Goal: Task Accomplishment & Management: Complete application form

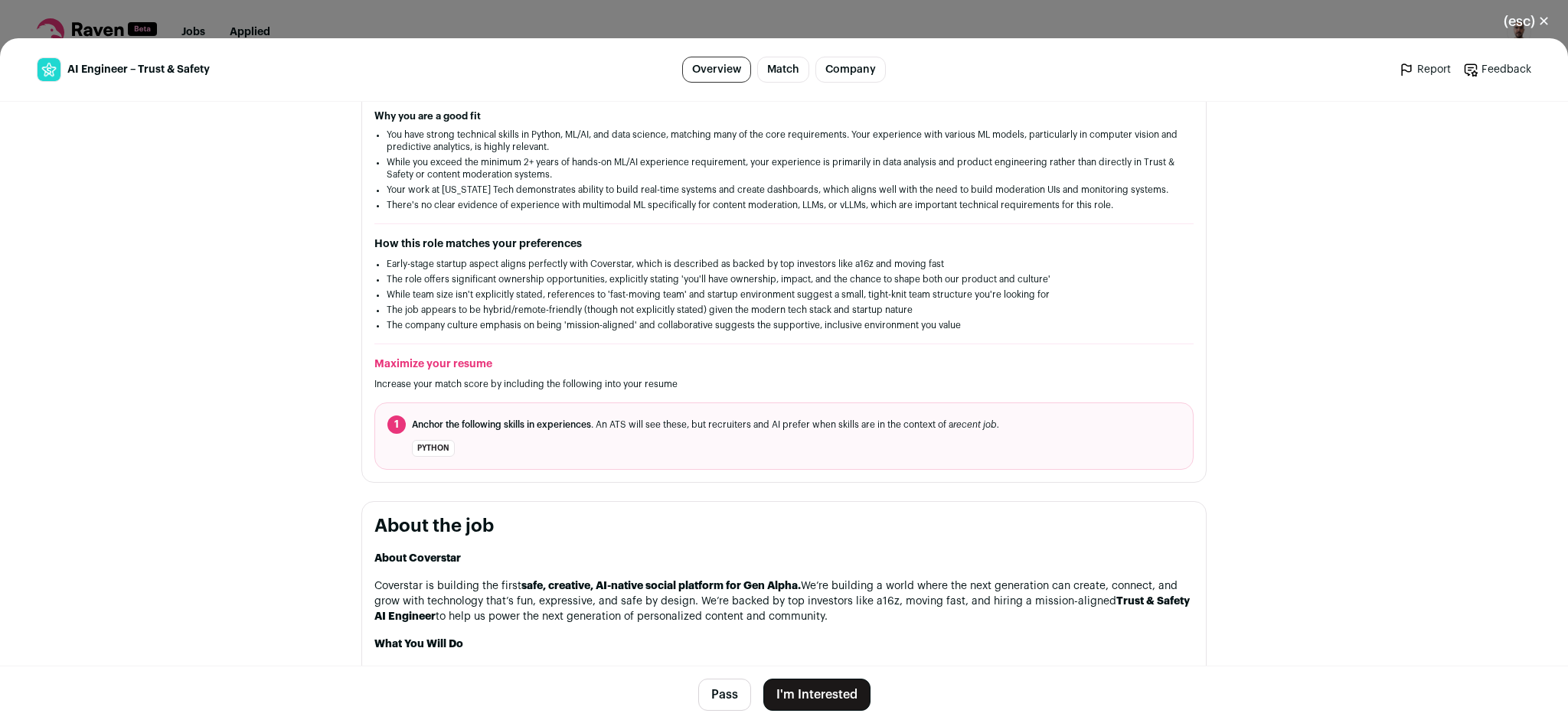
scroll to position [306, 0]
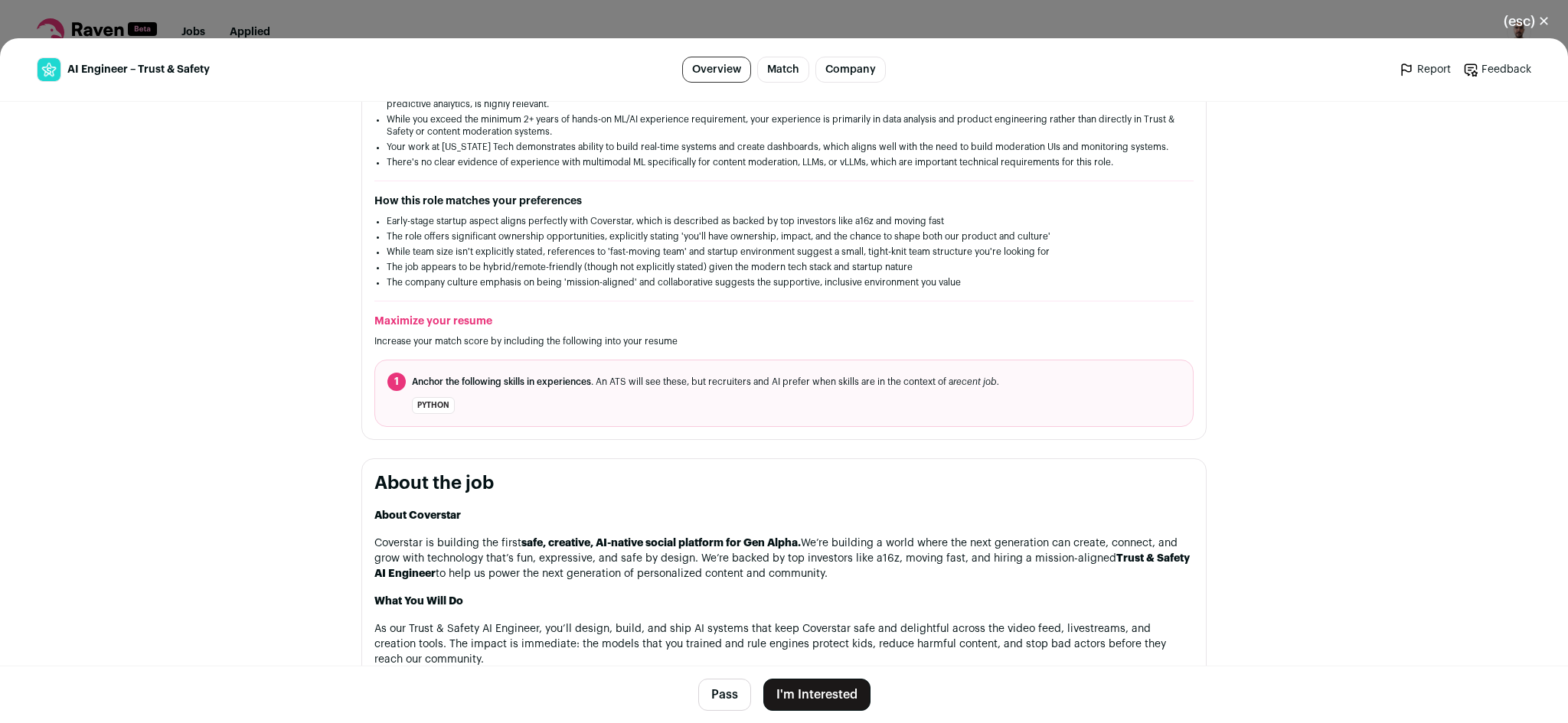
click at [805, 701] on button "I'm Interested" at bounding box center [817, 696] width 107 height 33
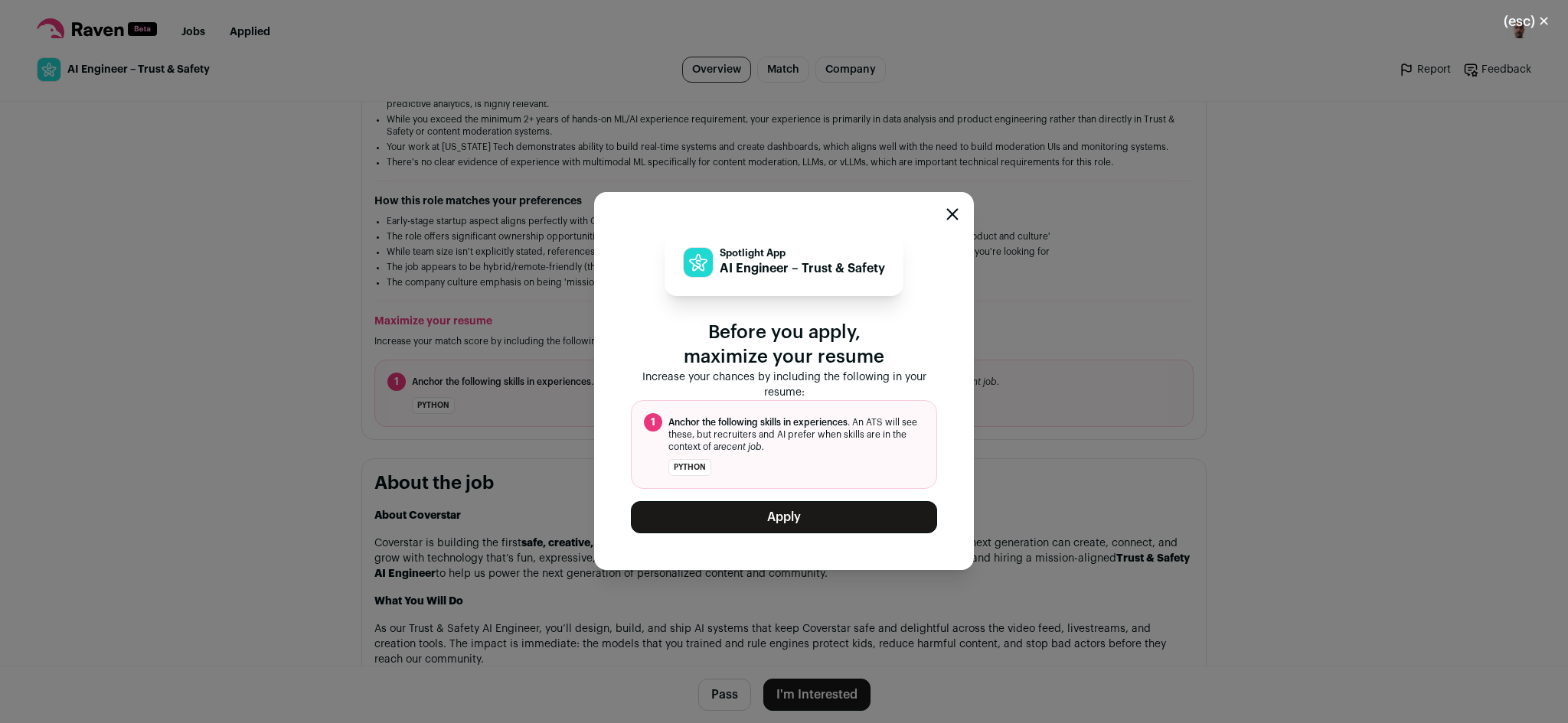
click at [795, 505] on button "Apply" at bounding box center [784, 518] width 306 height 33
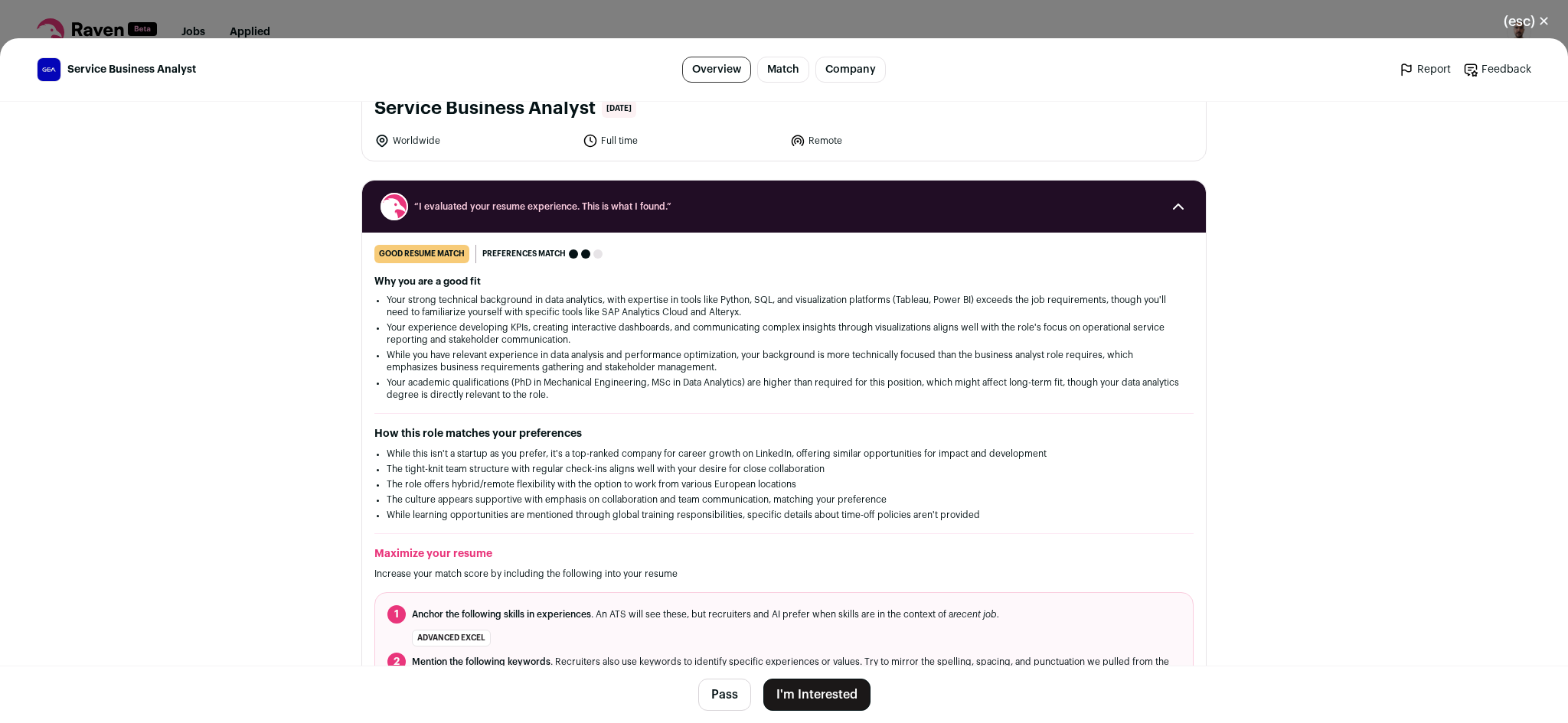
scroll to position [229, 0]
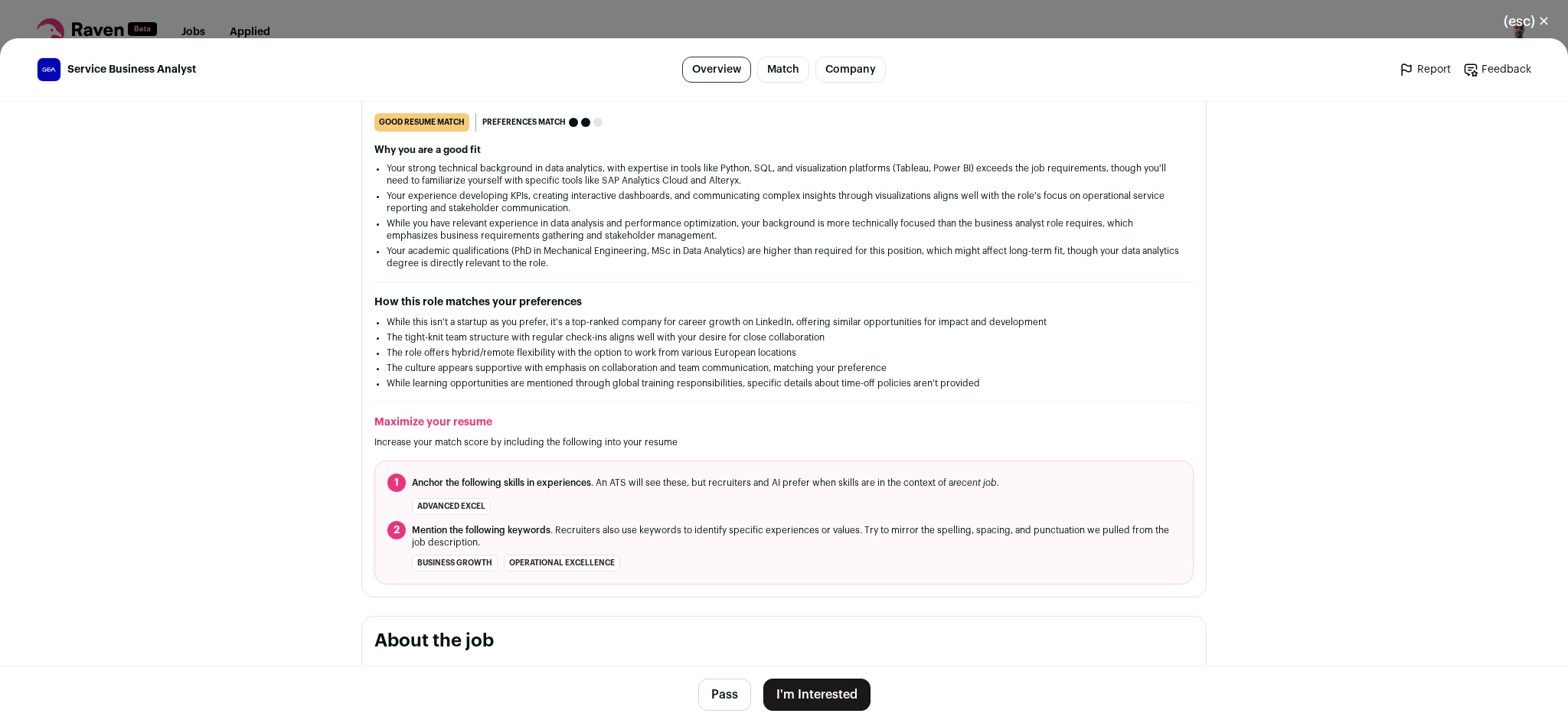
click at [797, 701] on button "I'm Interested" at bounding box center [817, 696] width 107 height 33
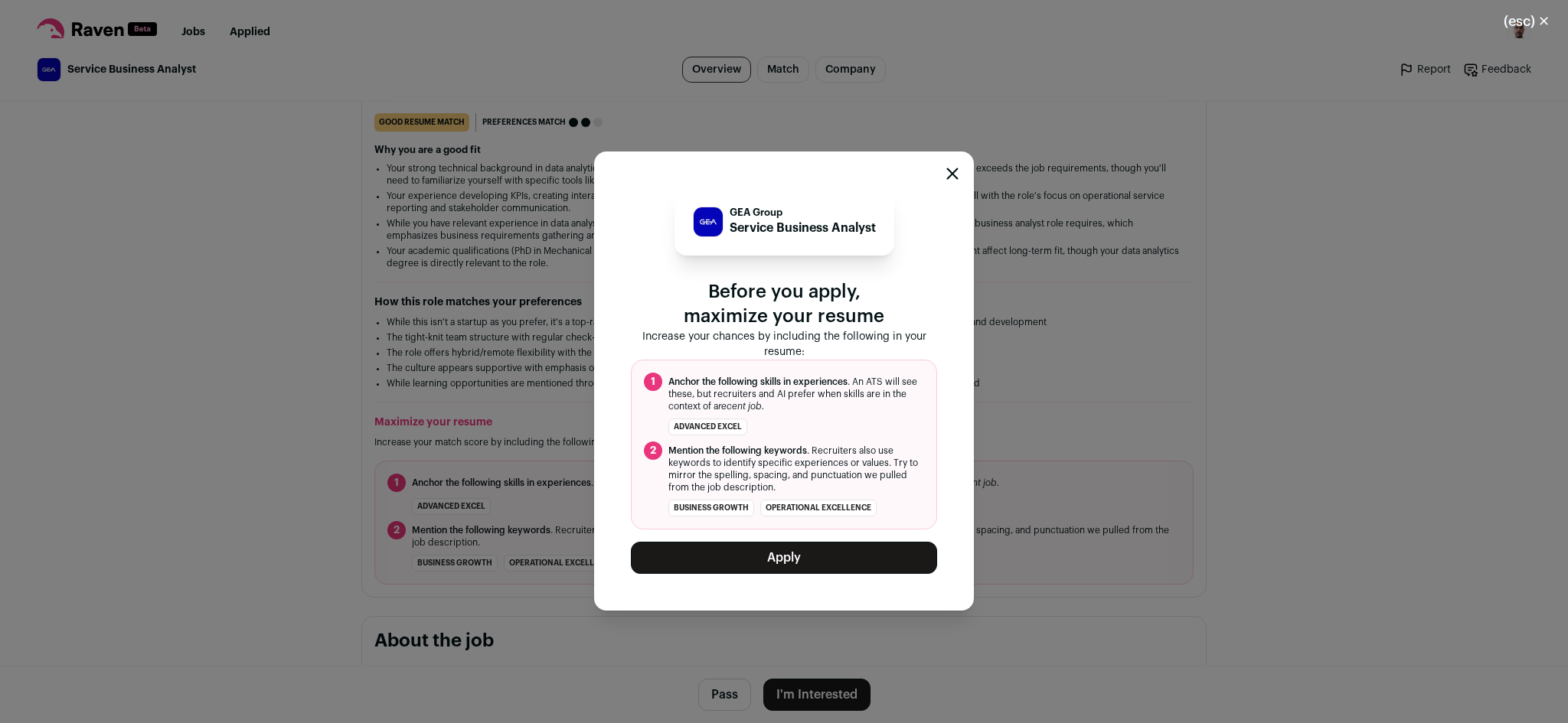
click at [795, 546] on button "Apply" at bounding box center [784, 558] width 306 height 33
